Goal: Find specific page/section: Find specific page/section

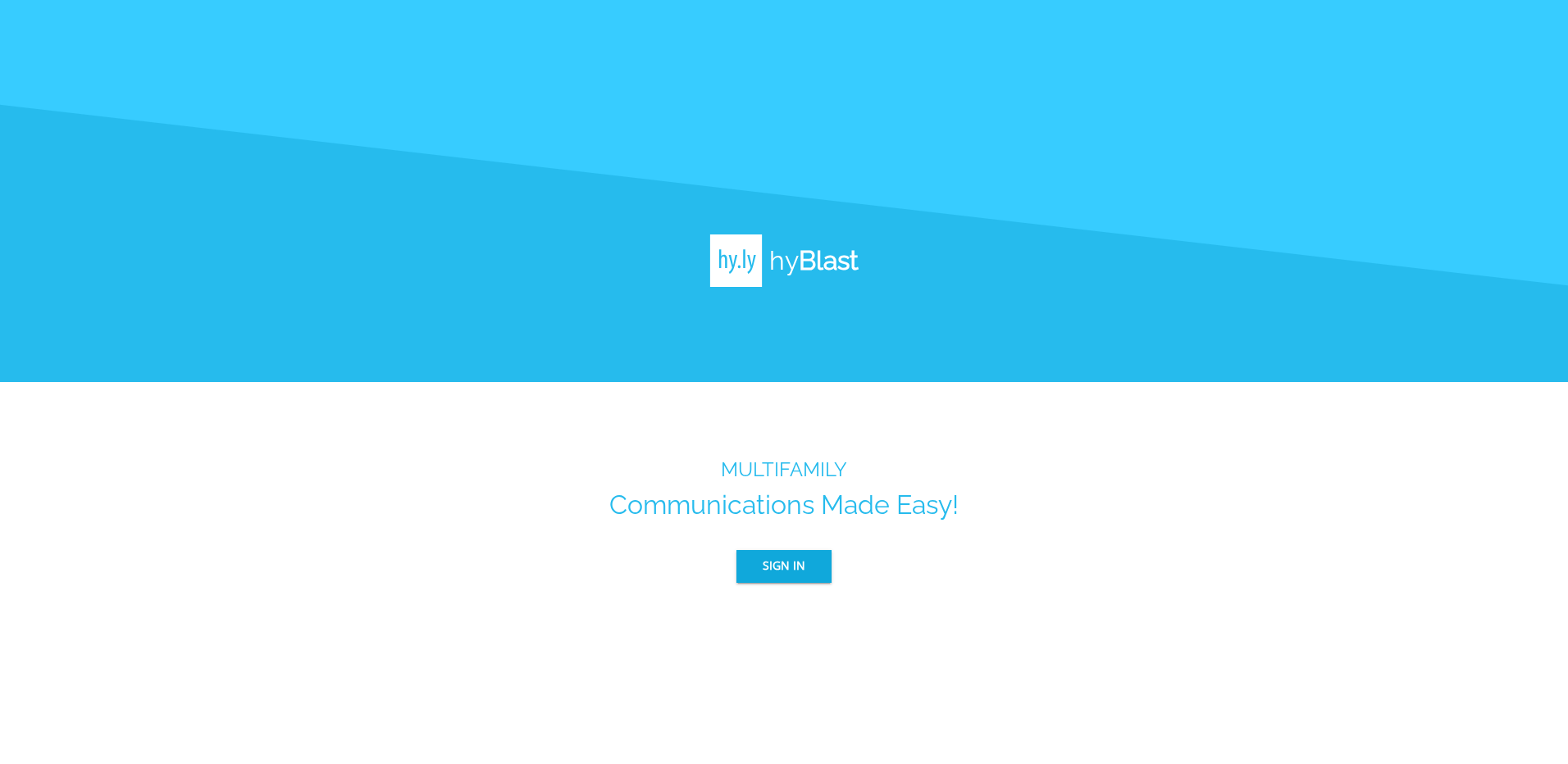
click at [781, 572] on span "Sign In" at bounding box center [783, 566] width 42 height 21
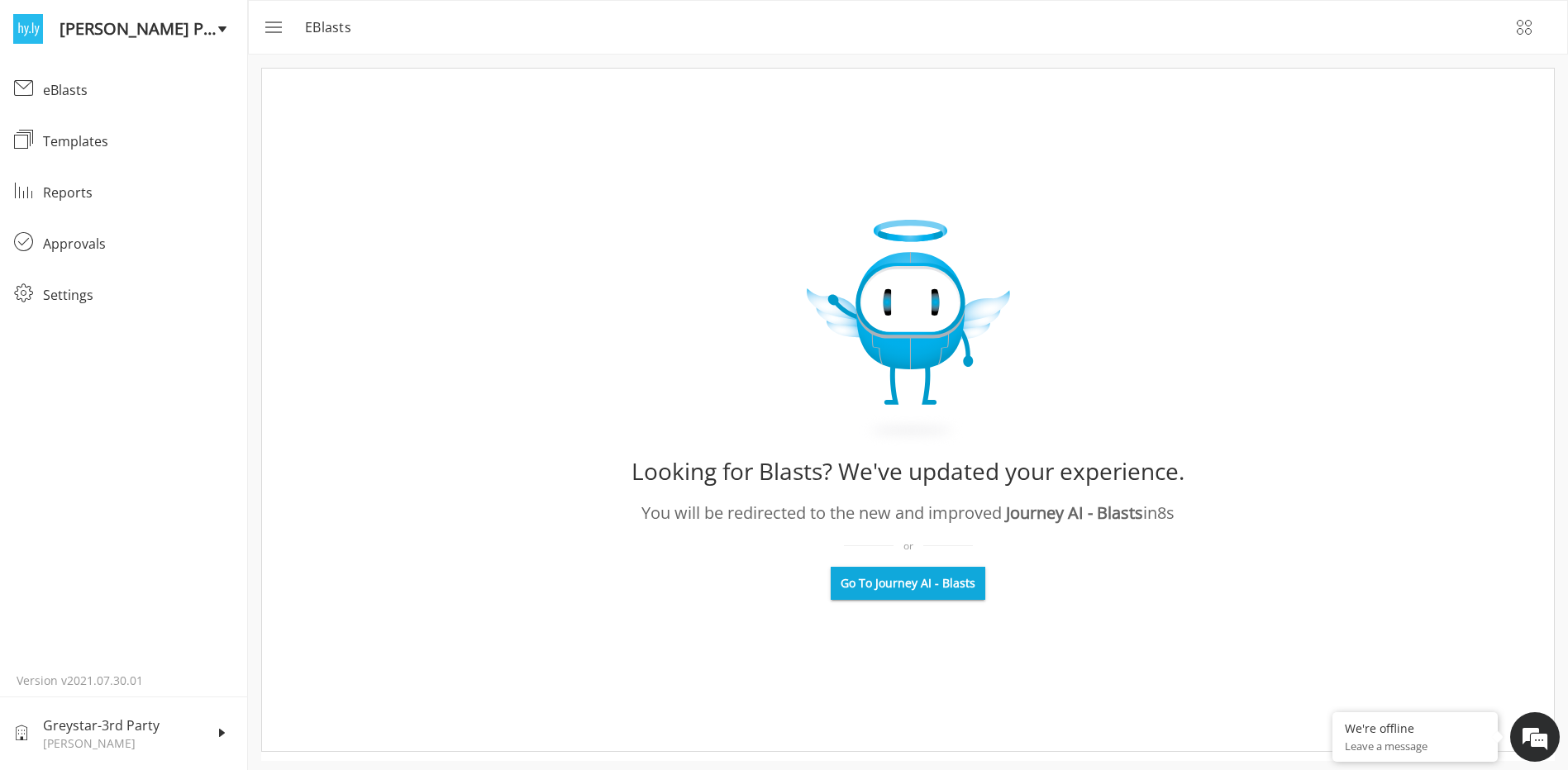
click at [950, 581] on span "Go To Journey AI - Blasts" at bounding box center [907, 583] width 134 height 16
click at [925, 582] on span "Go To Journey AI - Blasts" at bounding box center [907, 583] width 134 height 16
